Goal: Task Accomplishment & Management: Use online tool/utility

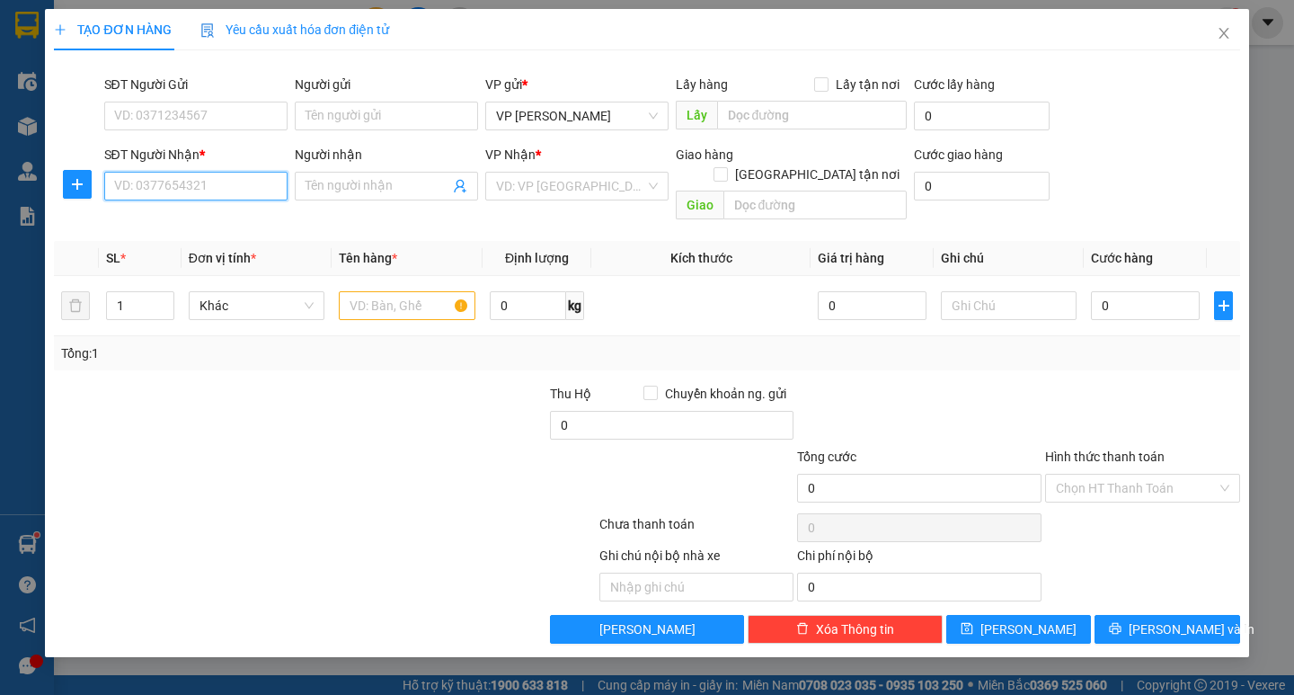
drag, startPoint x: 224, startPoint y: 179, endPoint x: 223, endPoint y: 193, distance: 14.4
click at [224, 184] on input "SĐT Người Nhận *" at bounding box center [195, 186] width 183 height 29
click at [225, 228] on div "0962504990 - vân" at bounding box center [196, 222] width 162 height 20
type input "0962504990"
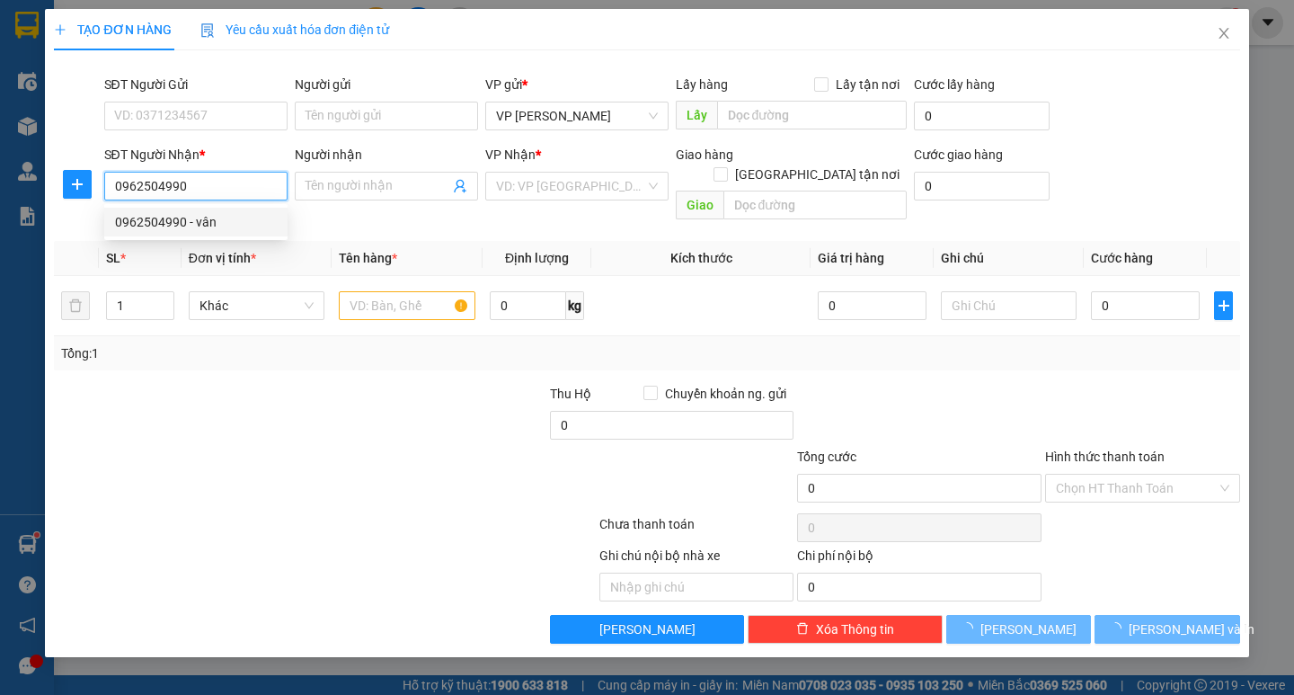
type input "vân"
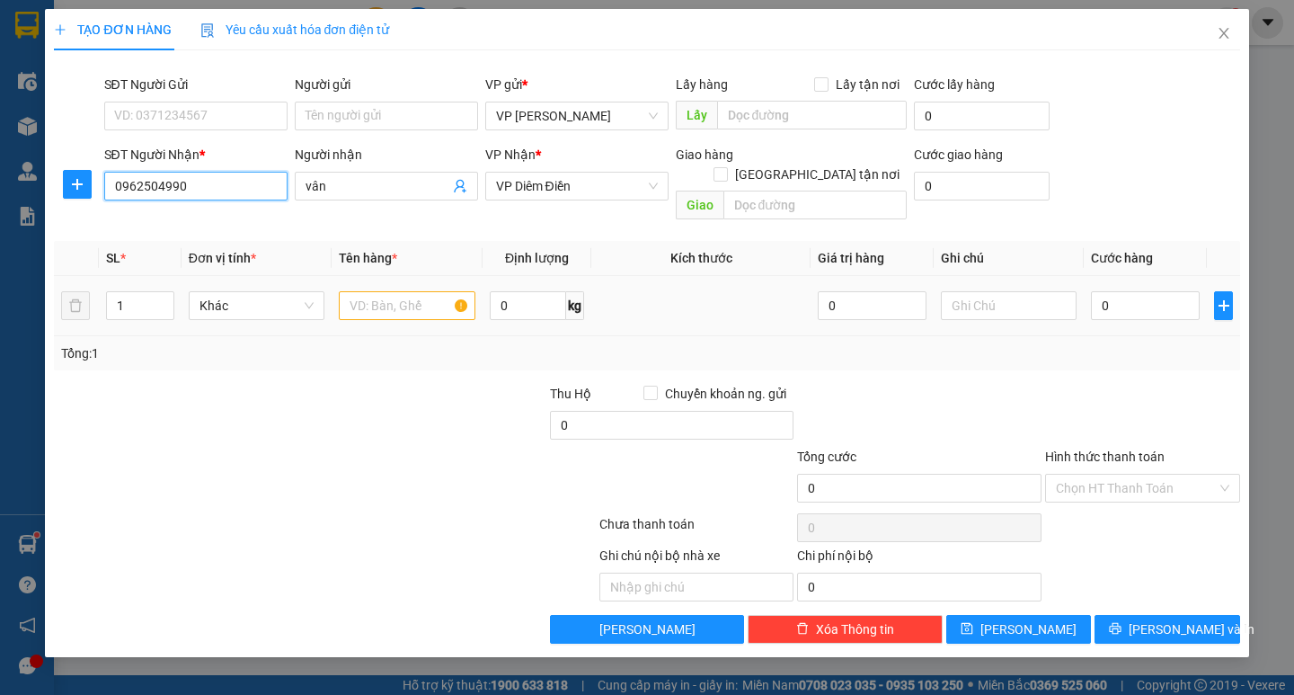
type input "0962504990"
click at [387, 291] on input "text" at bounding box center [407, 305] width 136 height 29
type input "1 ctong"
click at [1132, 291] on input "0" at bounding box center [1145, 305] width 109 height 29
type input "5"
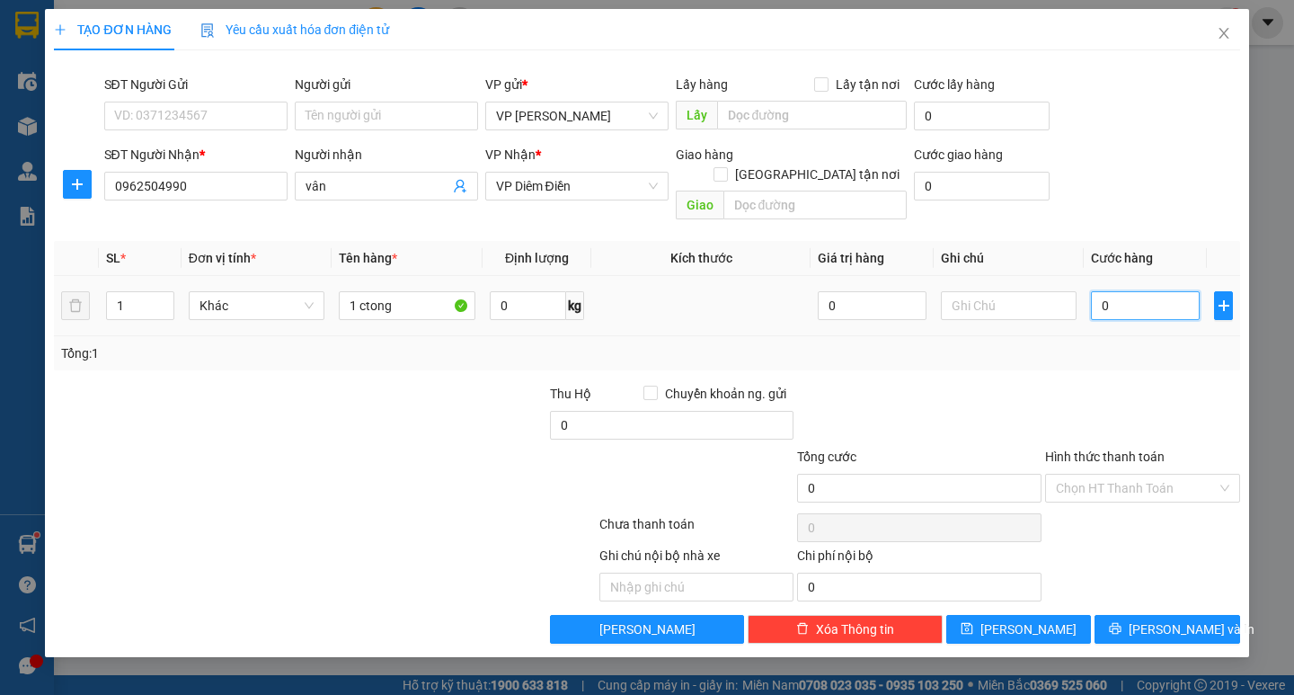
type input "5"
type input "50"
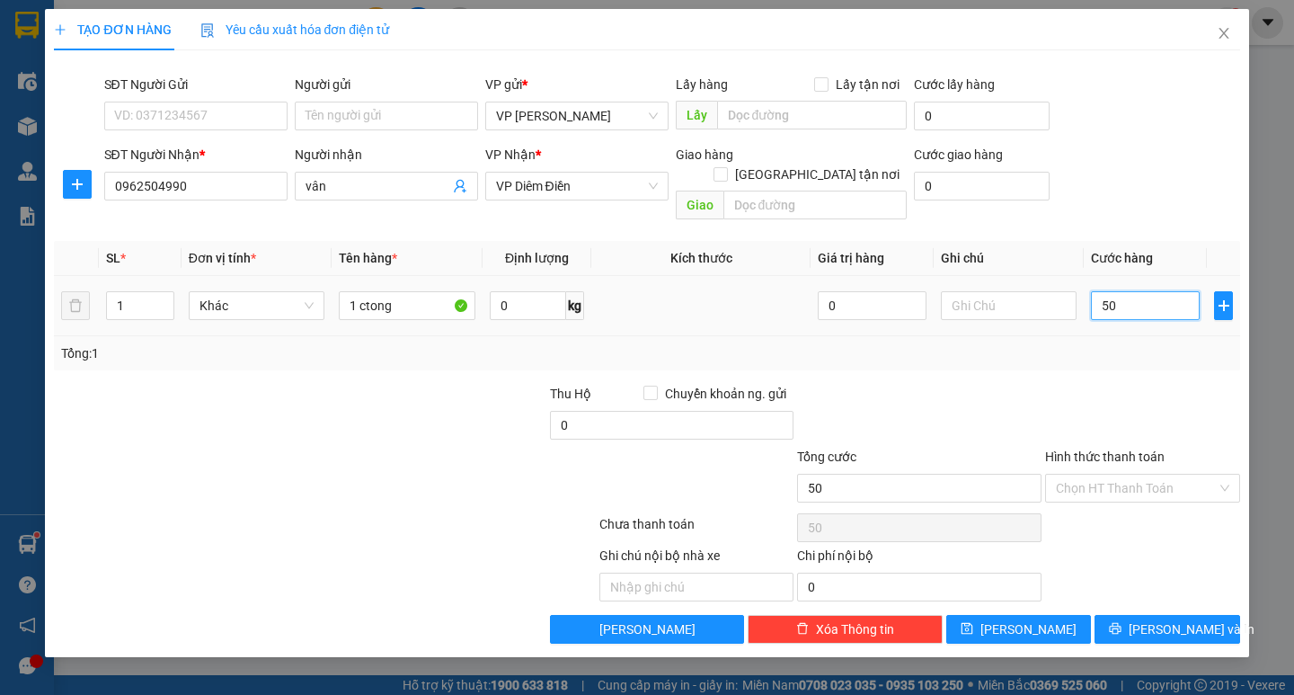
click at [1132, 291] on input "50" at bounding box center [1145, 305] width 109 height 29
type input "50.000"
click at [1158, 619] on span "[PERSON_NAME] và In" at bounding box center [1192, 629] width 126 height 20
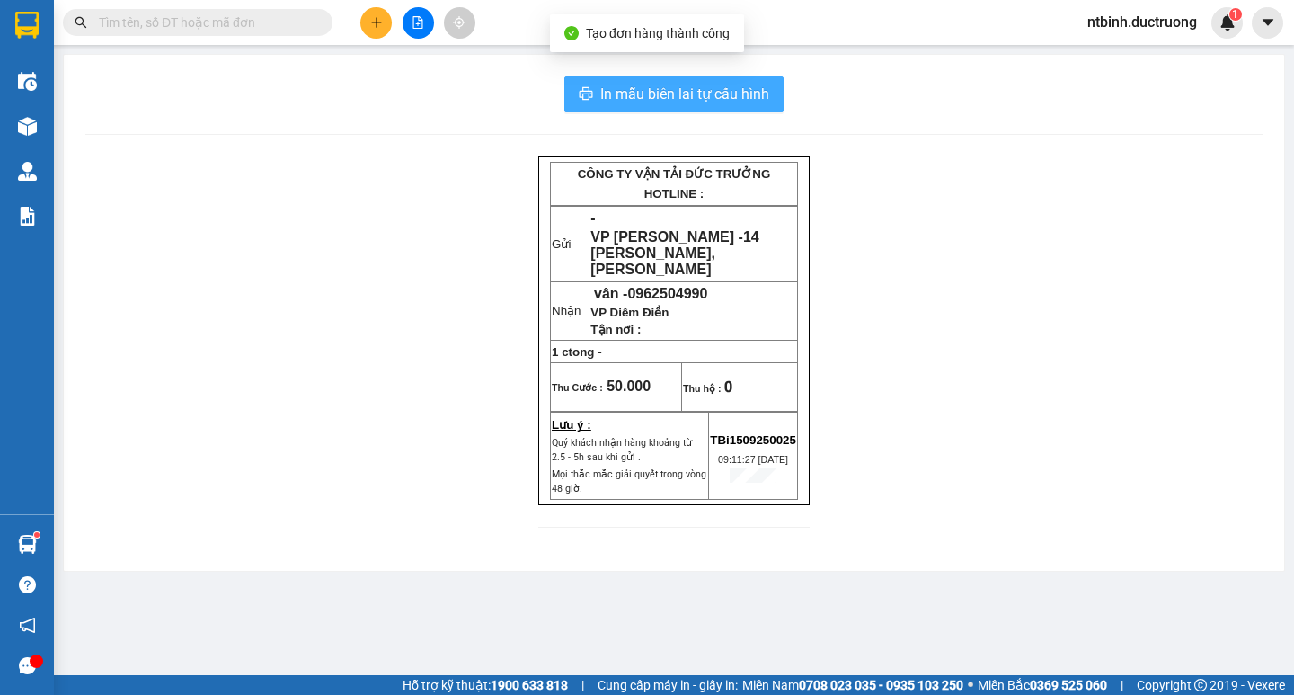
click at [653, 106] on button "In mẫu biên lai tự cấu hình" at bounding box center [673, 94] width 219 height 36
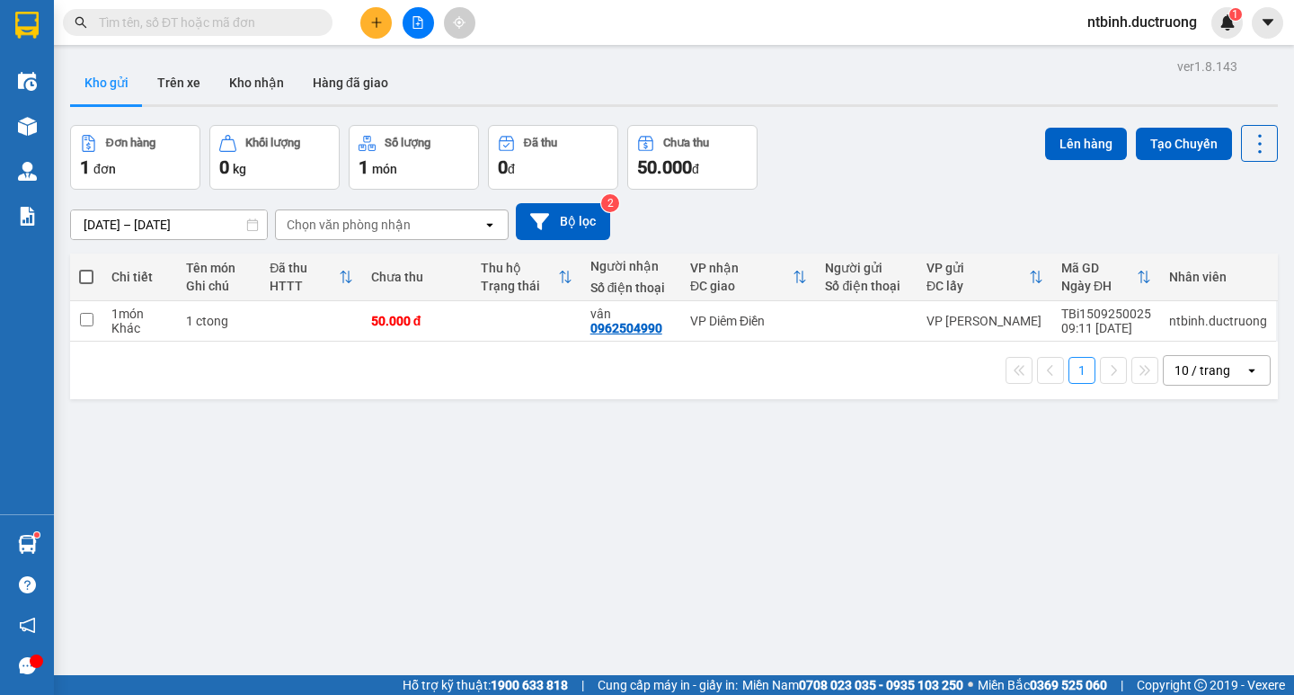
drag, startPoint x: 399, startPoint y: 664, endPoint x: 425, endPoint y: 664, distance: 26.1
click at [425, 664] on div "ver 1.8.143 Kho gửi Trên xe Kho nhận Hàng đã giao Đơn hàng 1 đơn Khối lượng 0 k…" at bounding box center [674, 401] width 1222 height 695
click at [84, 311] on td at bounding box center [86, 321] width 32 height 40
checkbox input "true"
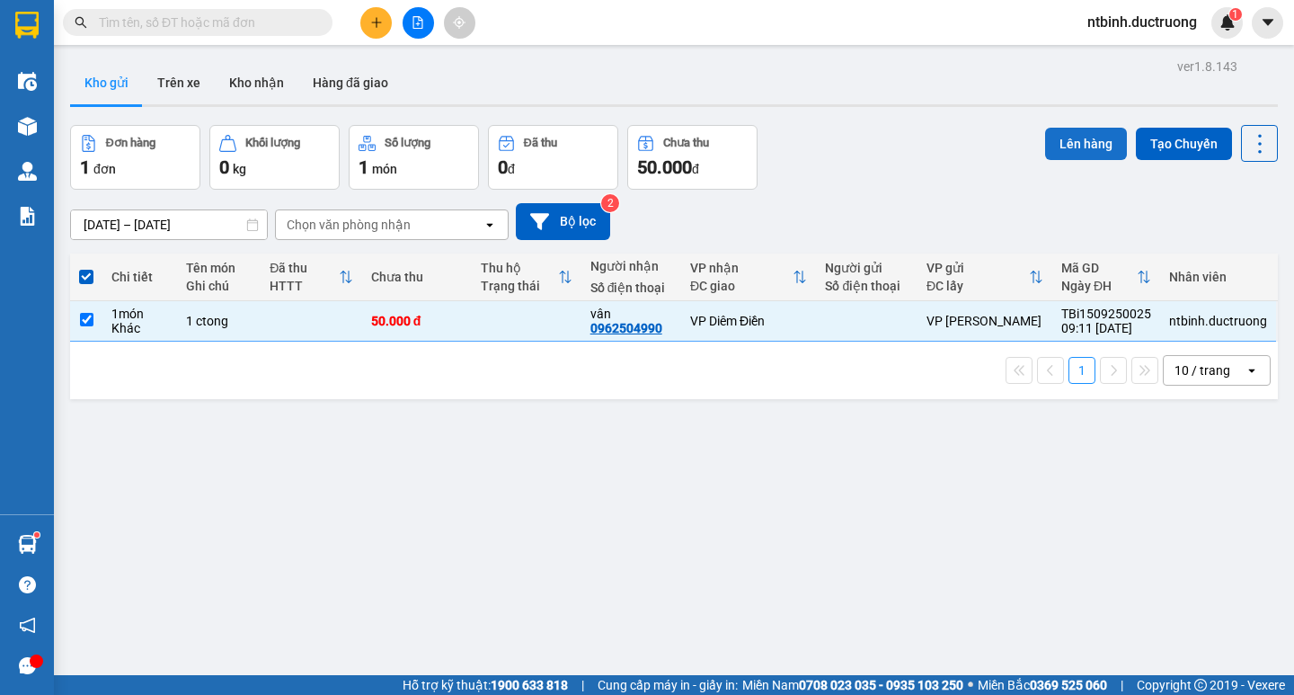
click at [1049, 158] on button "Lên hàng" at bounding box center [1086, 144] width 82 height 32
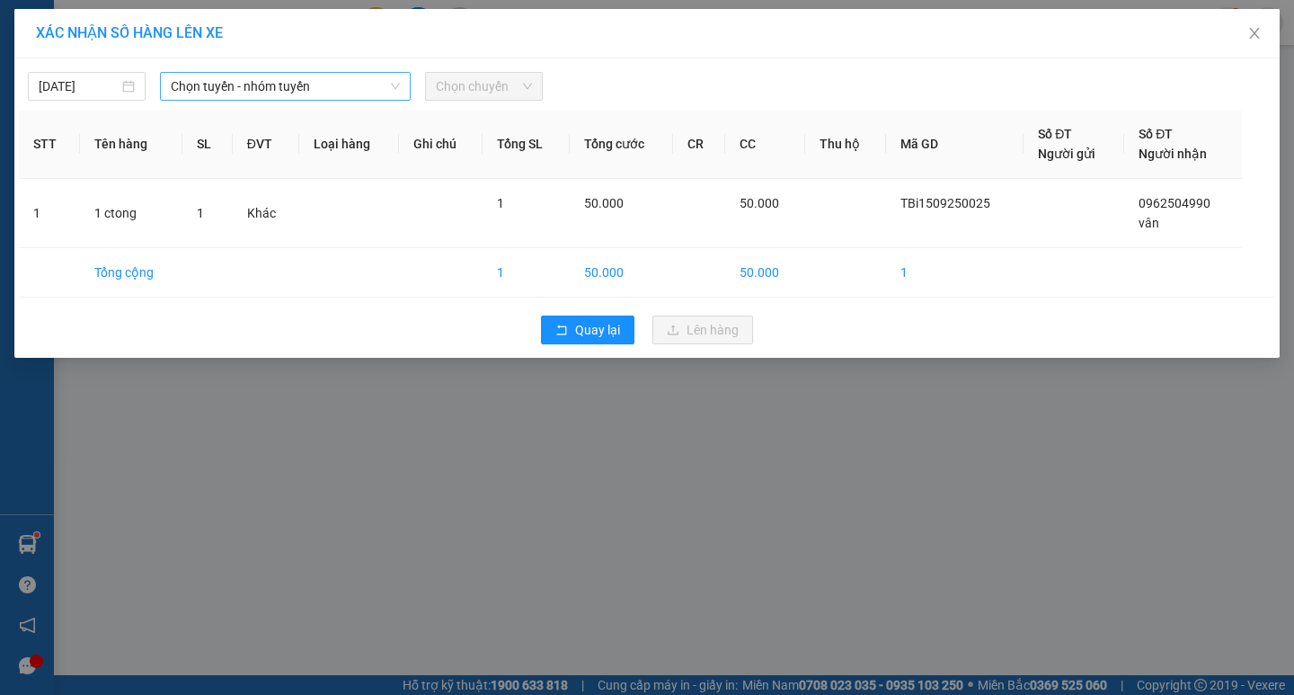
click at [339, 93] on span "Chọn tuyến - nhóm tuyến" at bounding box center [285, 86] width 229 height 27
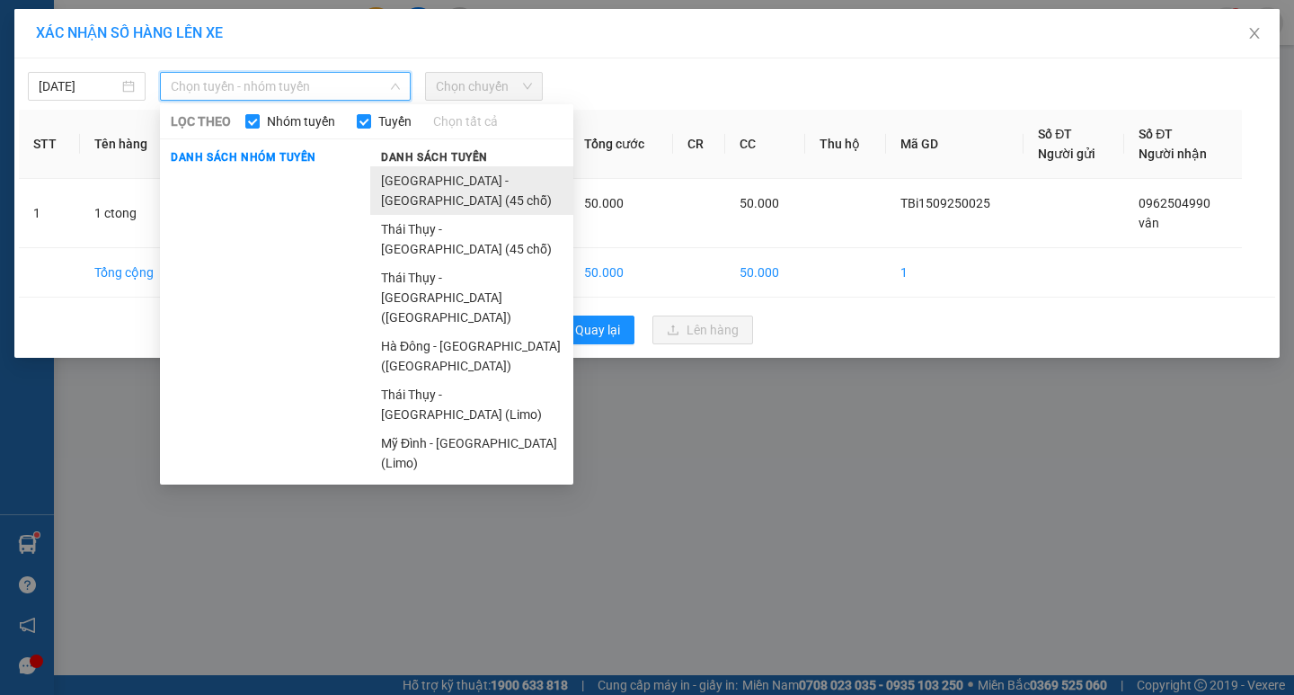
click at [412, 178] on li "[GEOGRAPHIC_DATA] - [GEOGRAPHIC_DATA] (45 chỗ)" at bounding box center [471, 190] width 203 height 49
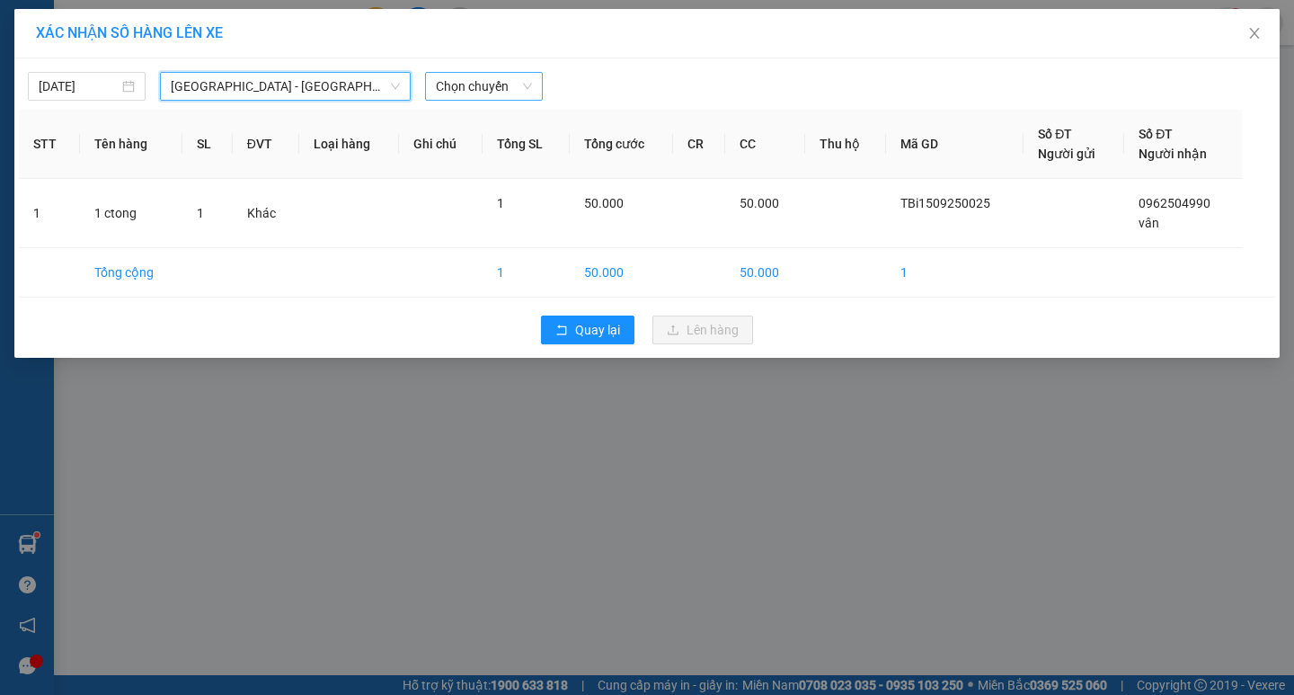
click at [482, 91] on span "Chọn chuyến" at bounding box center [484, 86] width 96 height 27
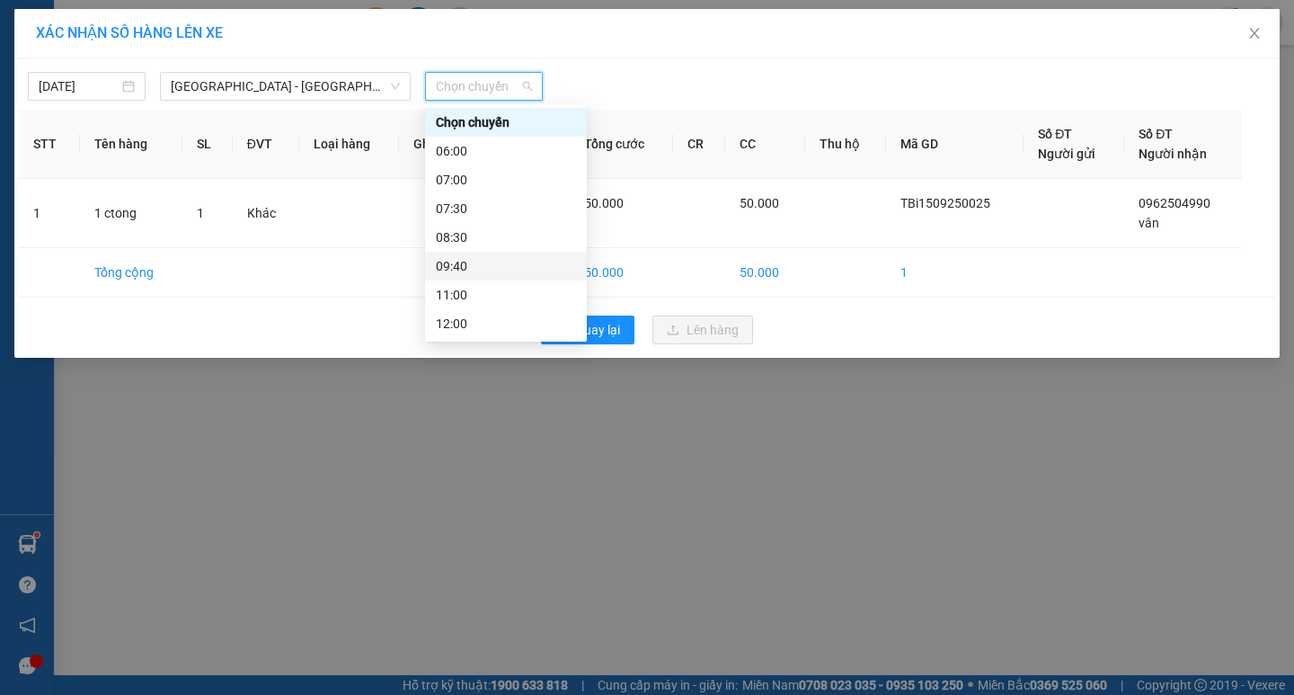
click at [472, 255] on div "09:40" at bounding box center [506, 266] width 162 height 29
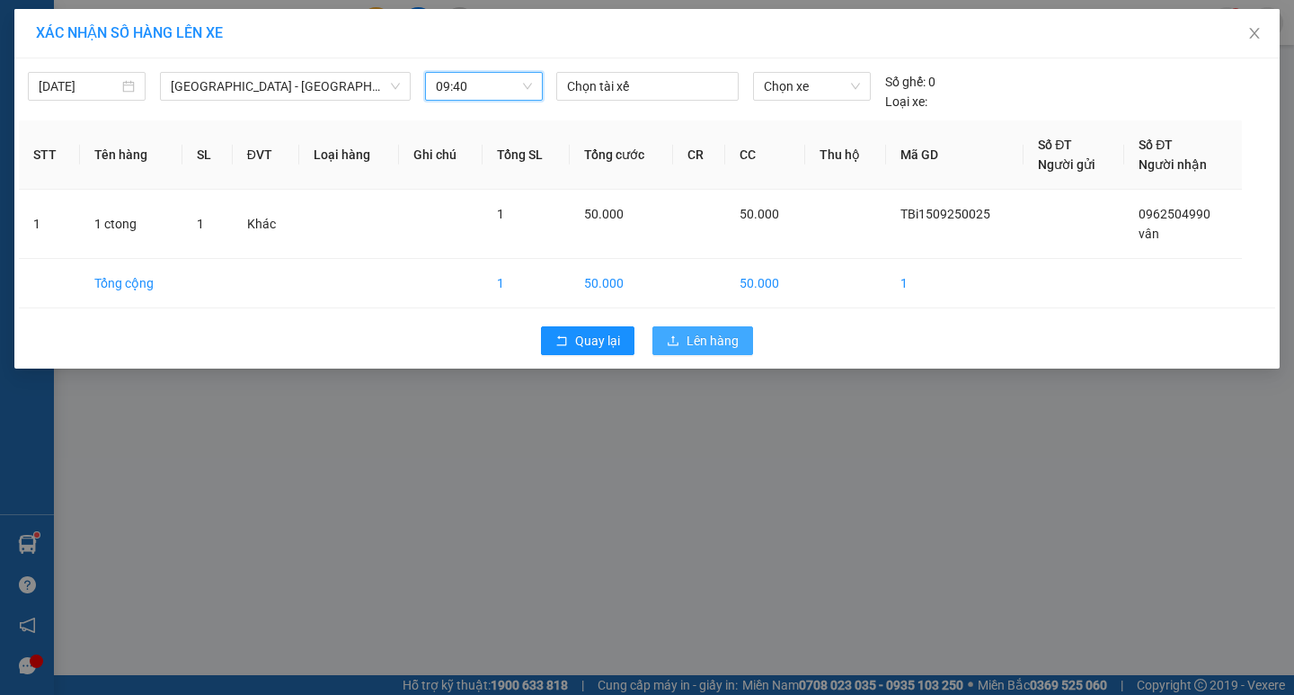
click at [718, 342] on span "Lên hàng" at bounding box center [713, 341] width 52 height 20
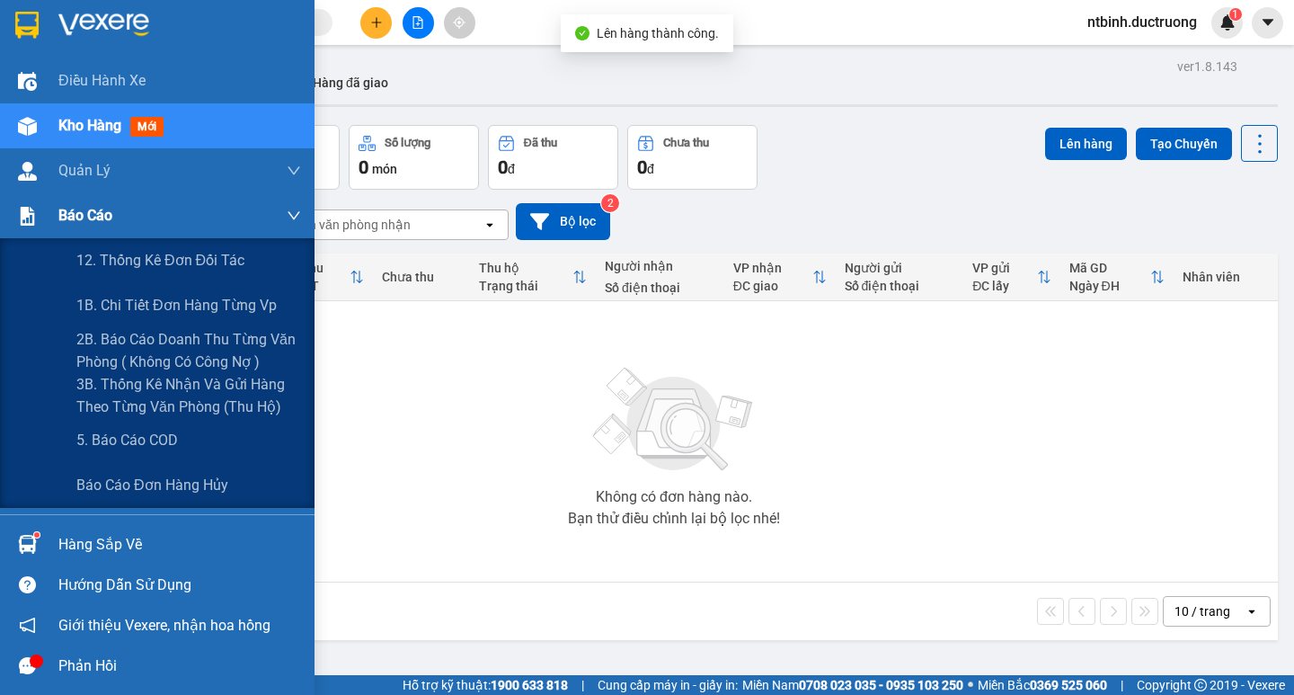
click at [20, 216] on img at bounding box center [27, 216] width 19 height 19
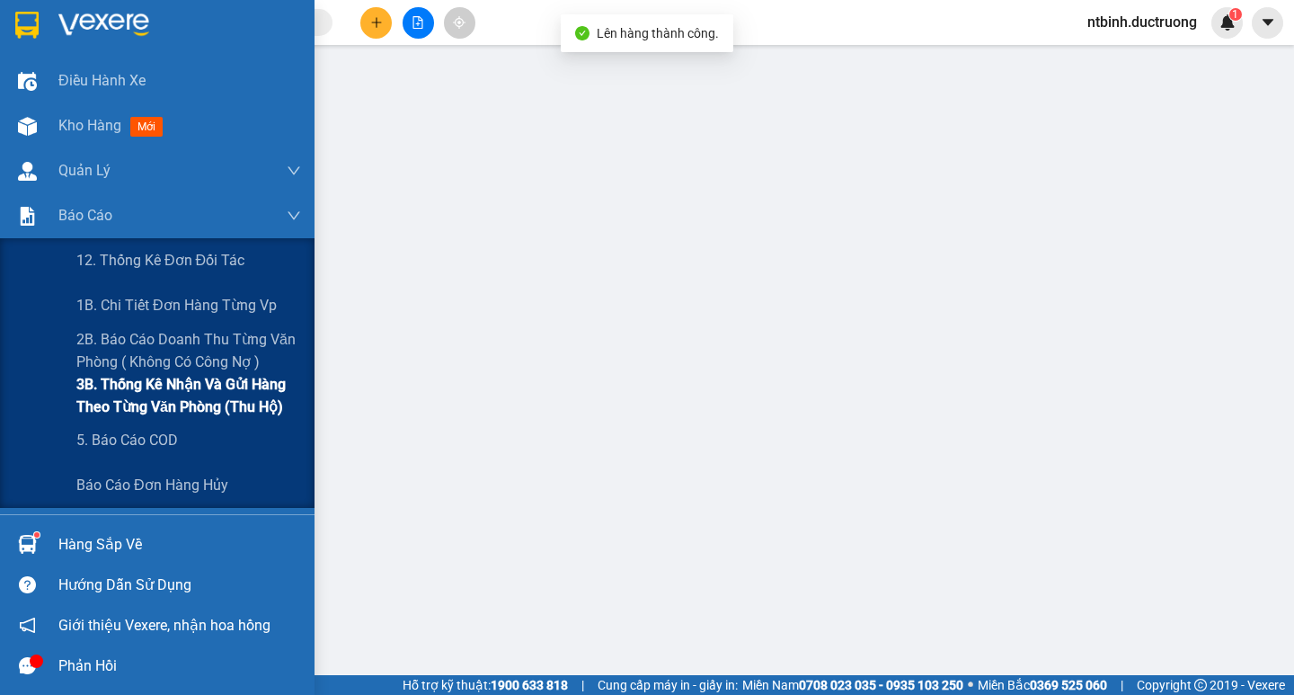
click at [154, 398] on span "3B. Thống kê nhận và gửi hàng theo từng văn phòng (thu hộ)" at bounding box center [188, 395] width 225 height 45
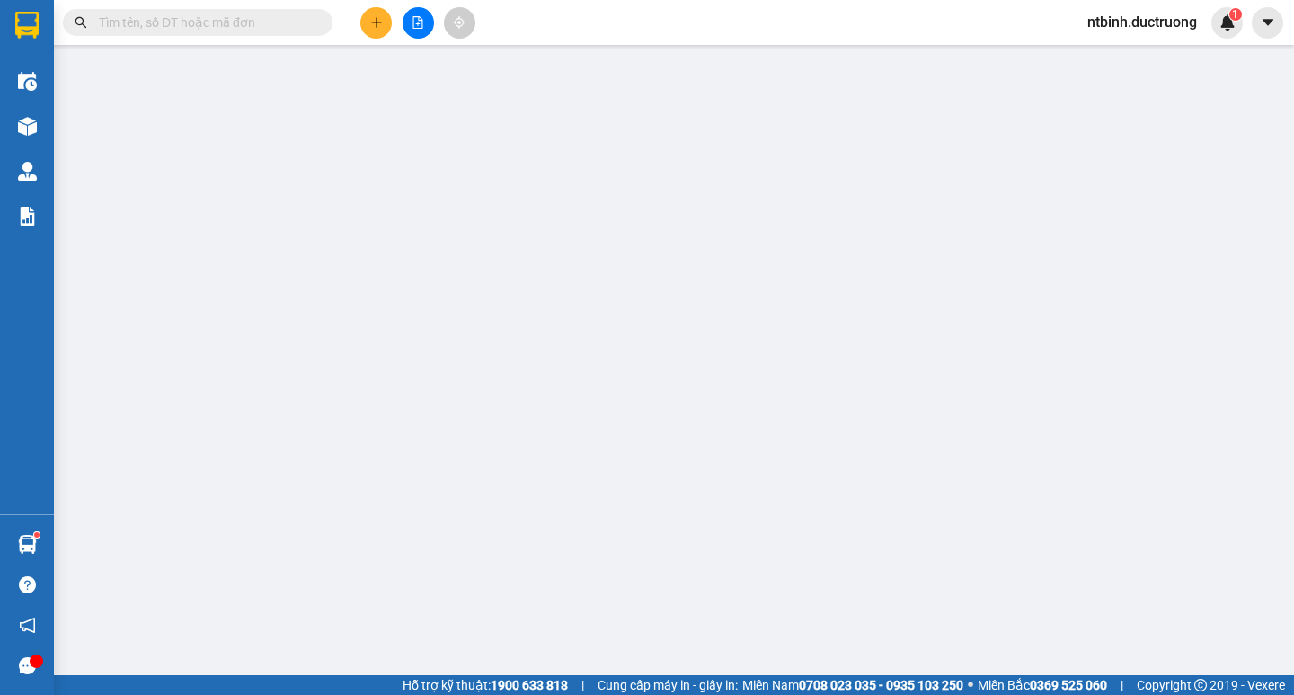
click at [370, 30] on button at bounding box center [375, 22] width 31 height 31
